Goal: Download file/media

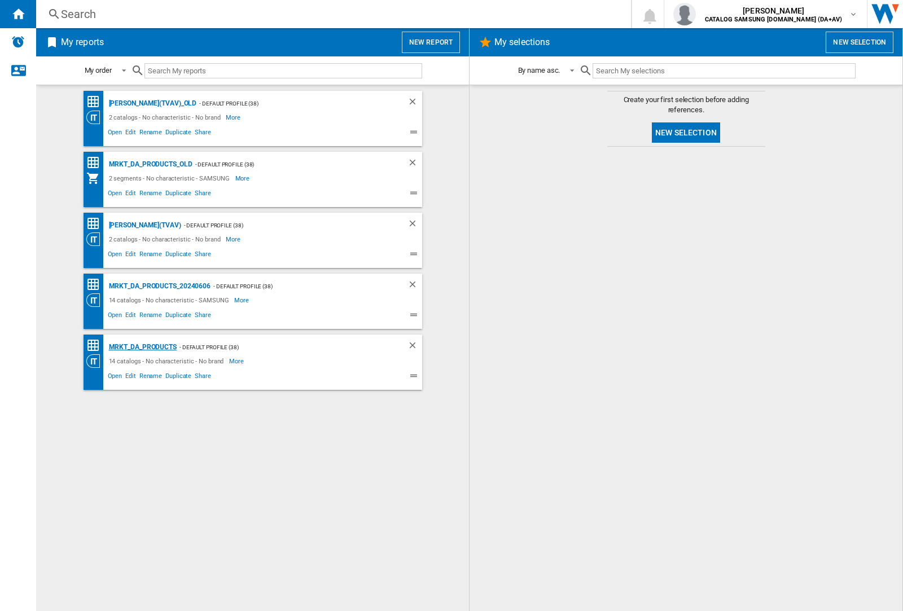
click at [142, 347] on div "MRKT_DA_PRODUCTS" at bounding box center [141, 347] width 71 height 14
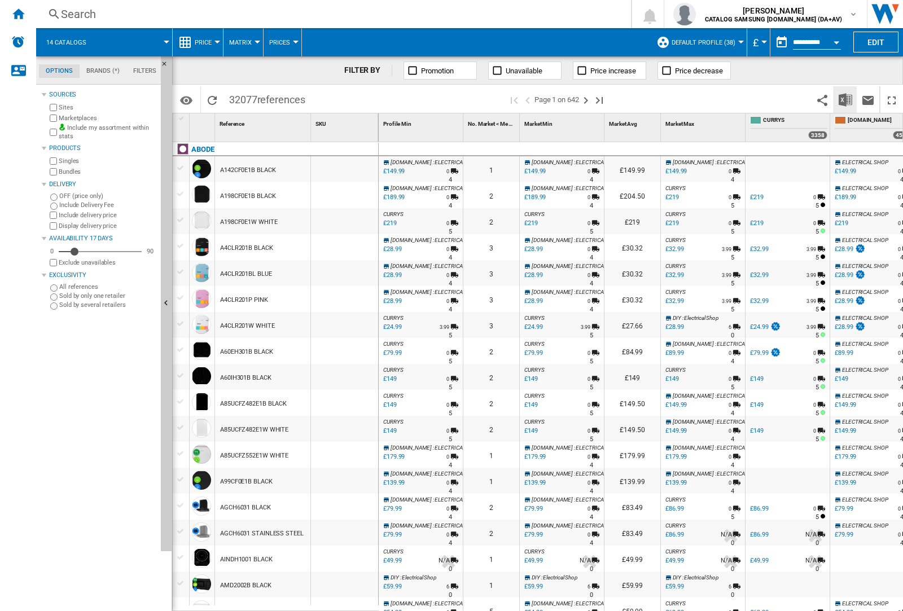
click at [845, 99] on img "Download in Excel" at bounding box center [846, 100] width 14 height 14
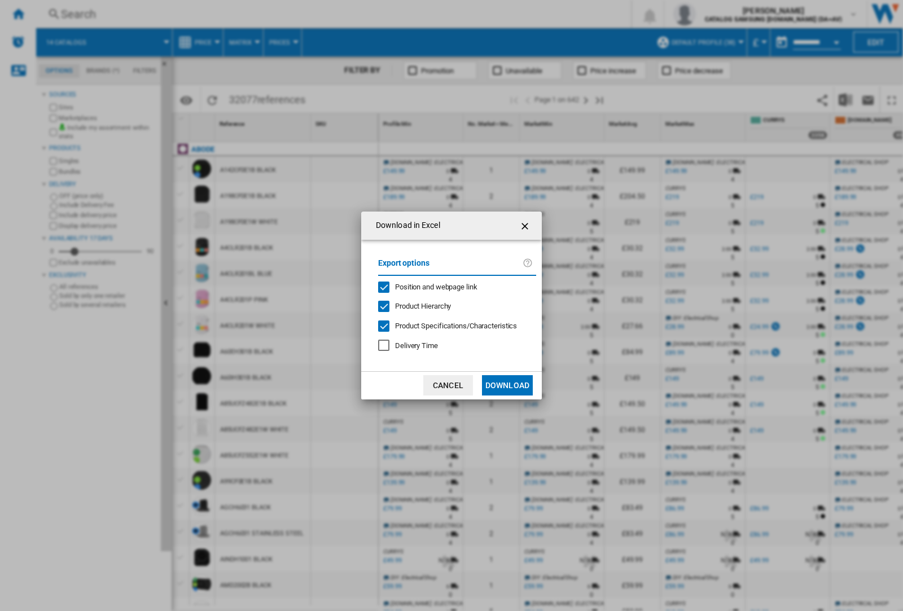
click at [429, 287] on span "Position and webpage link" at bounding box center [436, 287] width 82 height 8
click at [507, 386] on button "Download" at bounding box center [507, 385] width 51 height 20
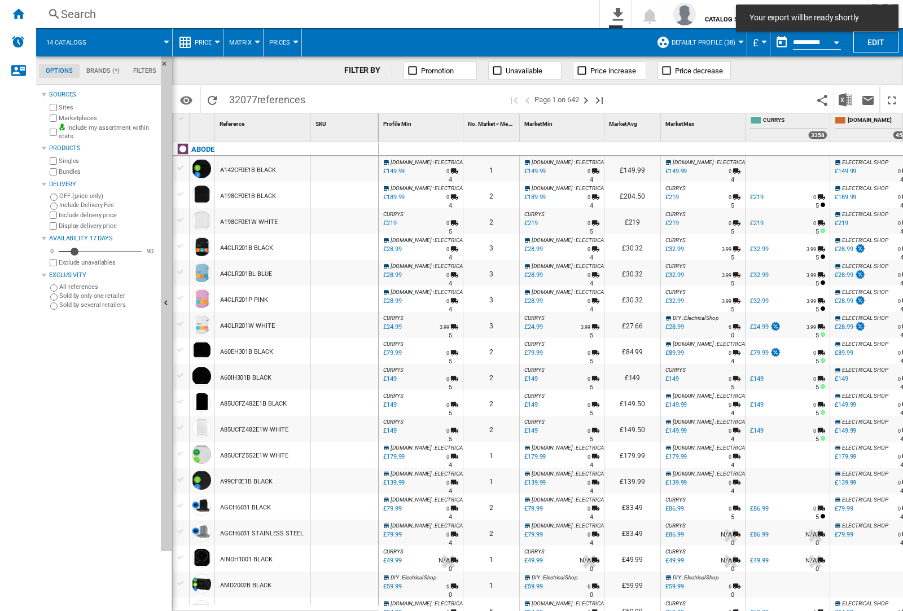
click at [356, 453] on div at bounding box center [344, 455] width 67 height 26
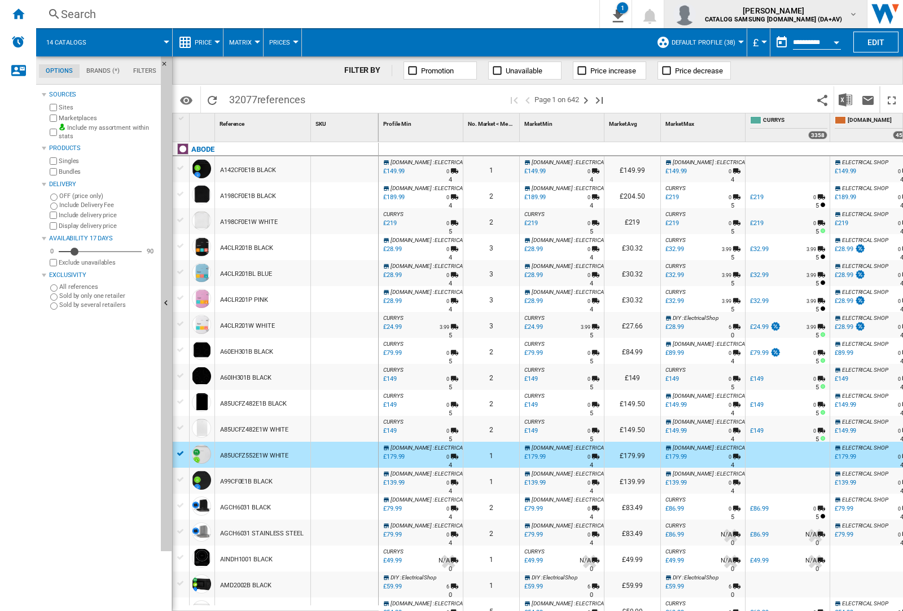
click at [696, 14] on img "button" at bounding box center [684, 14] width 23 height 23
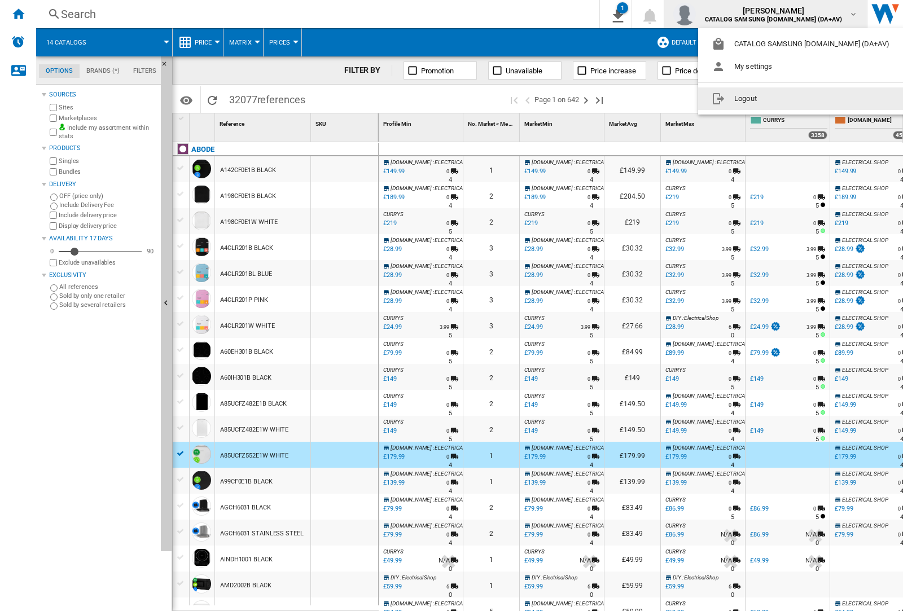
click at [785, 99] on button "Logout" at bounding box center [802, 98] width 209 height 23
